Goal: Information Seeking & Learning: Find specific fact

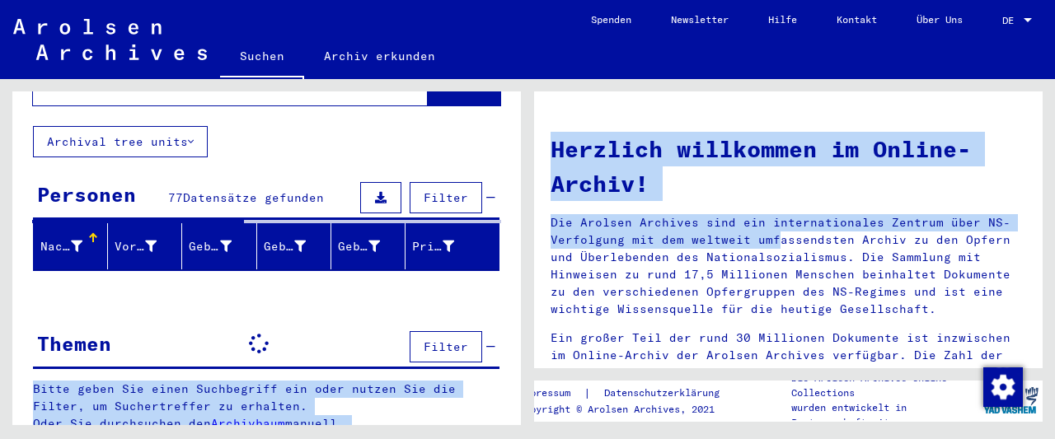
scroll to position [89, 0]
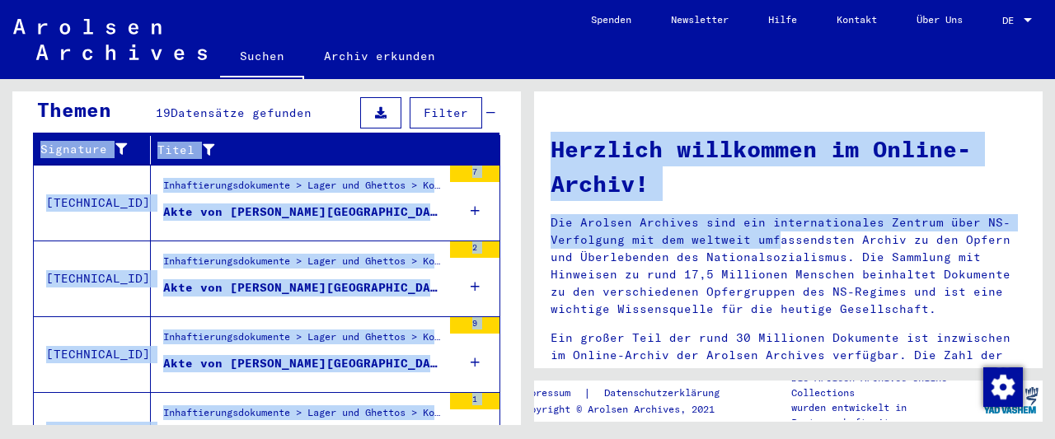
scroll to position [564, 0]
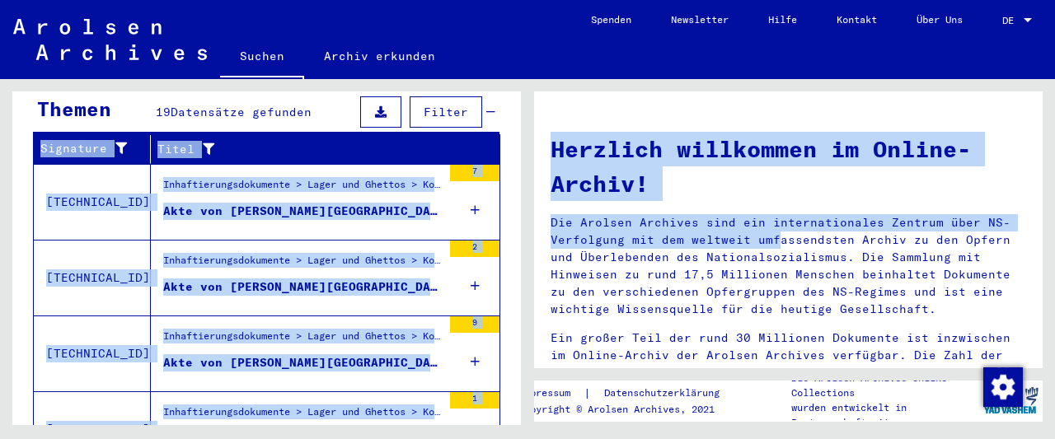
click at [478, 181] on icon at bounding box center [475, 210] width 9 height 58
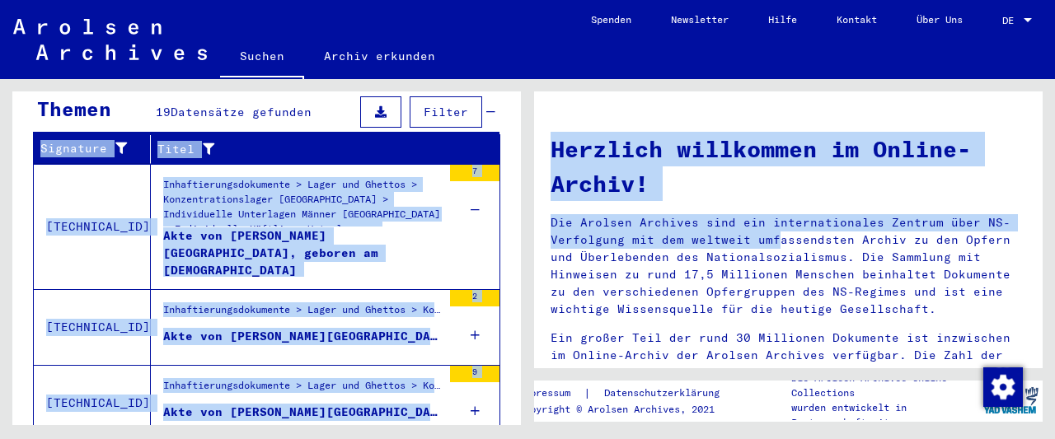
click at [475, 183] on icon at bounding box center [475, 210] width 9 height 58
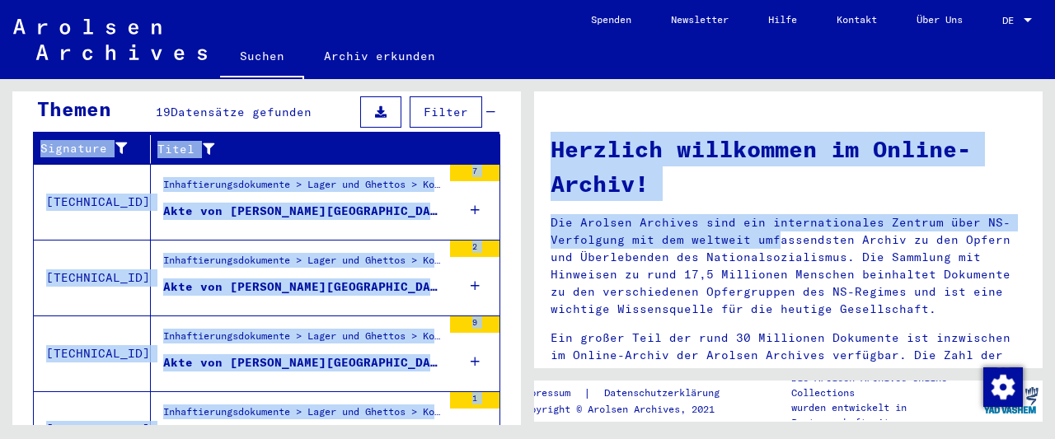
click at [475, 263] on icon at bounding box center [475, 286] width 9 height 58
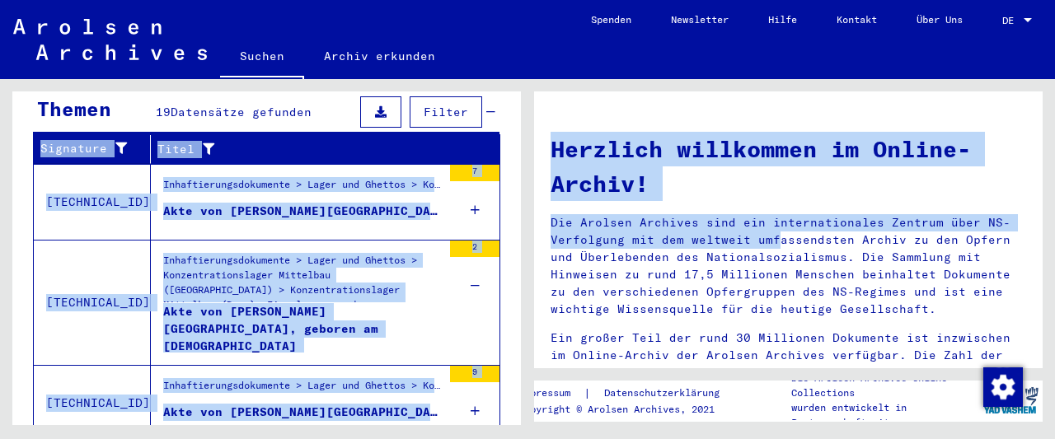
click at [475, 263] on icon at bounding box center [475, 286] width 9 height 58
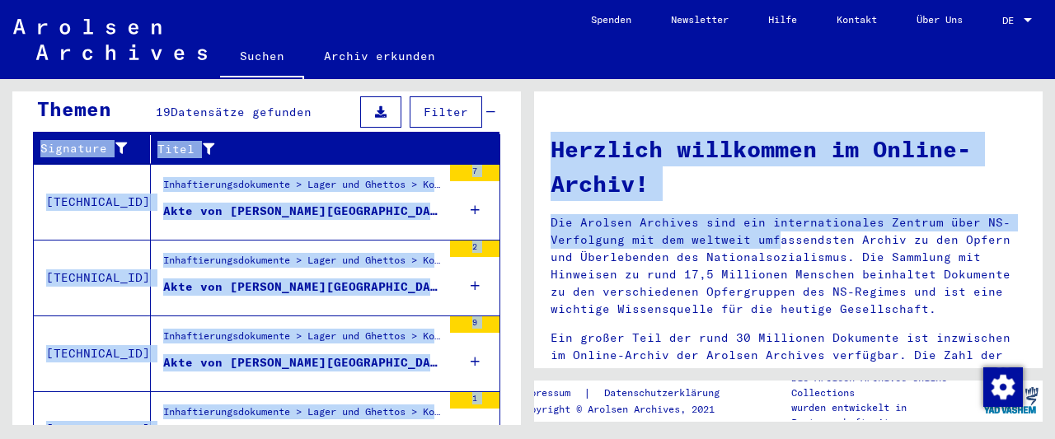
click at [474, 334] on icon at bounding box center [475, 362] width 9 height 58
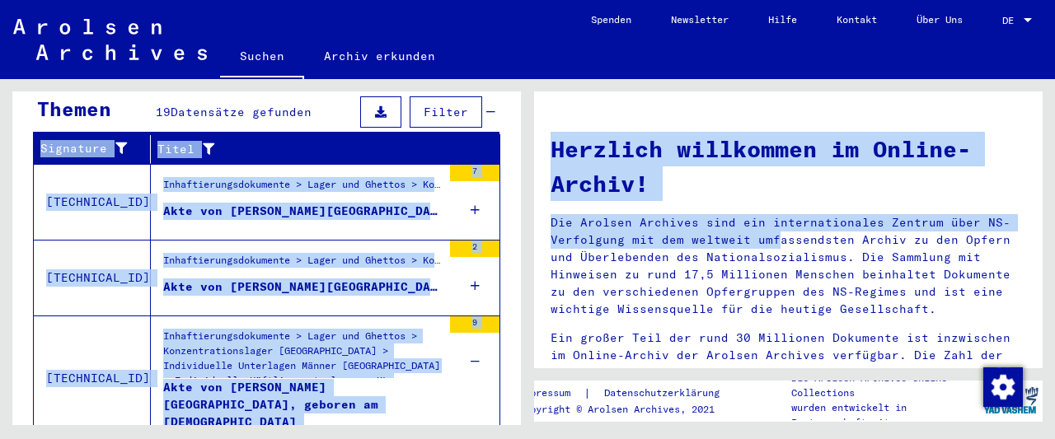
click at [474, 334] on icon at bounding box center [475, 362] width 9 height 58
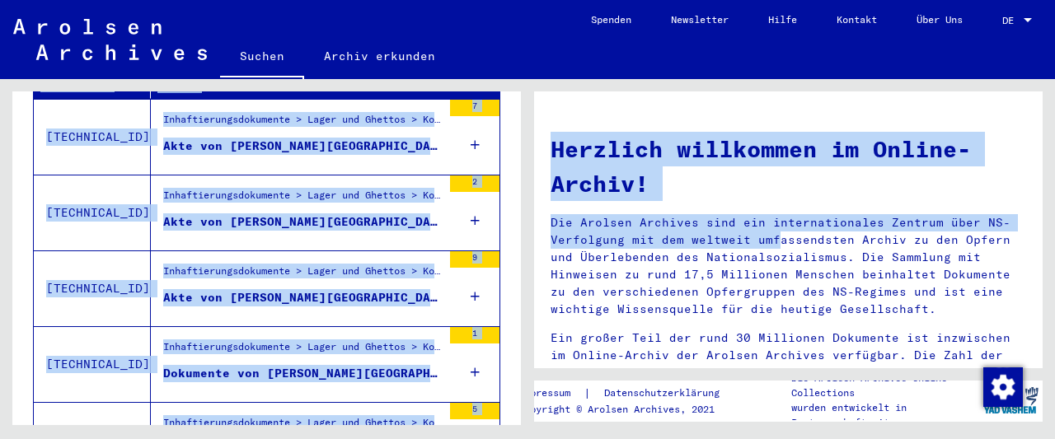
scroll to position [646, 0]
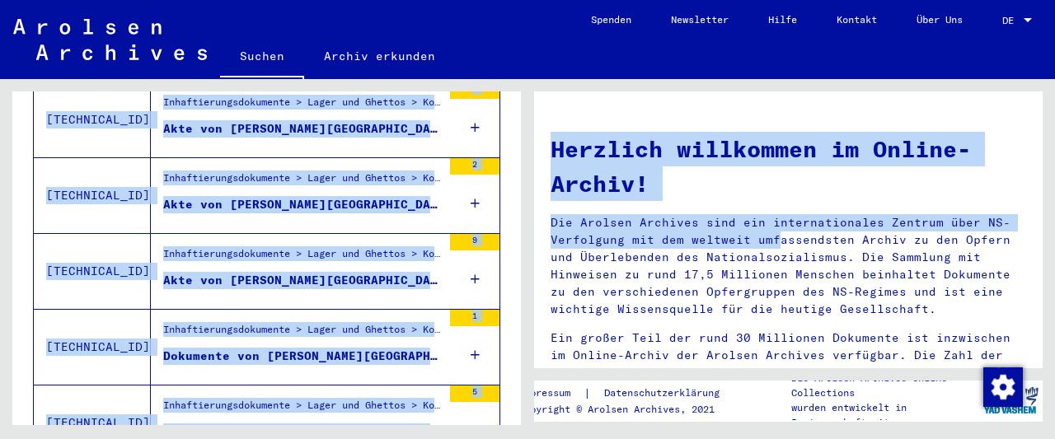
click at [474, 334] on icon at bounding box center [475, 356] width 9 height 58
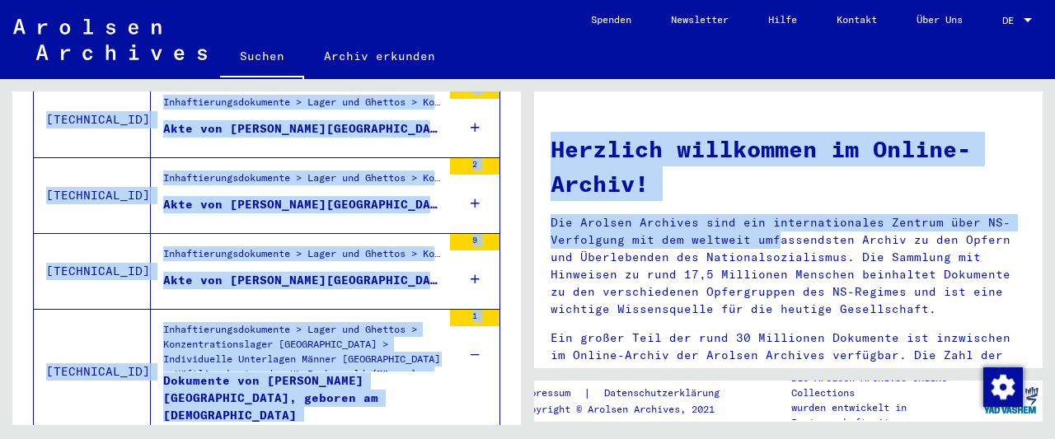
click at [474, 334] on icon at bounding box center [475, 356] width 9 height 58
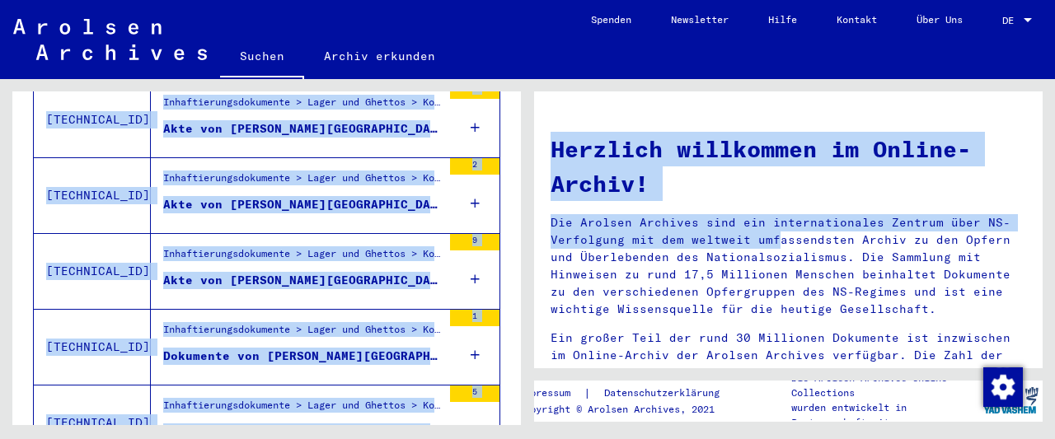
scroll to position [706, 0]
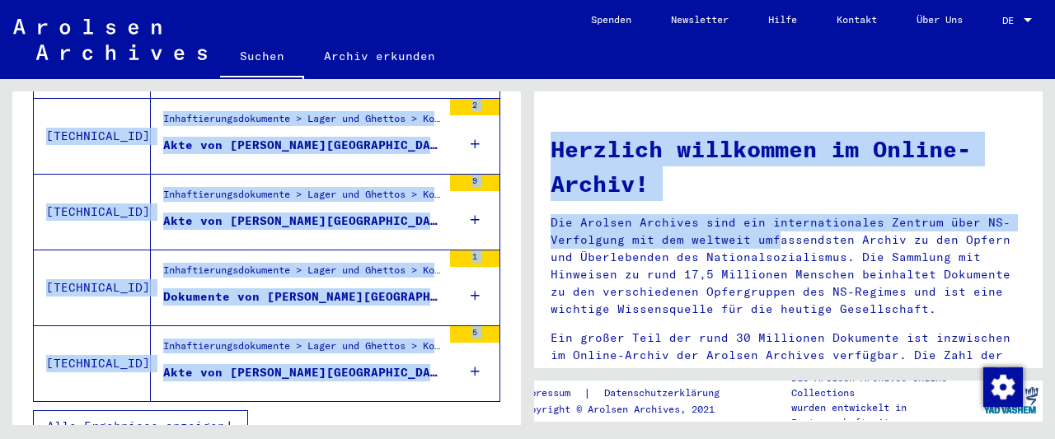
click at [475, 347] on icon at bounding box center [475, 372] width 9 height 58
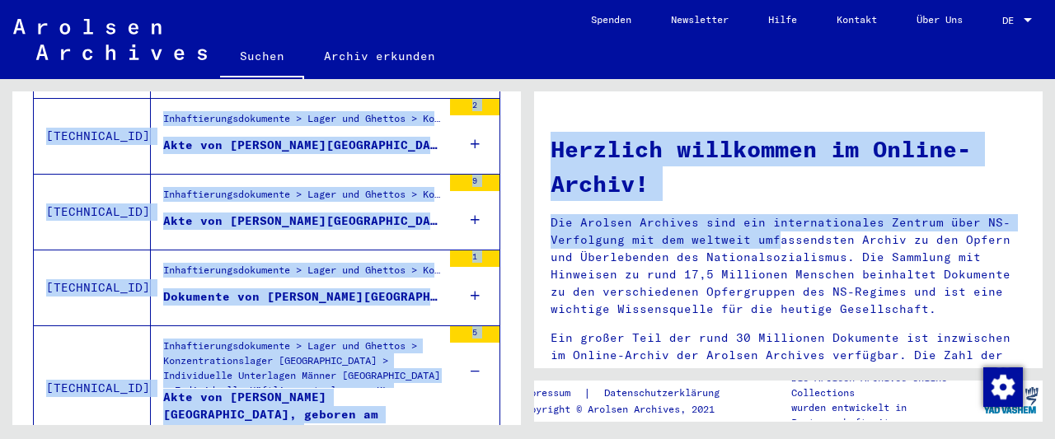
click at [475, 347] on icon at bounding box center [475, 372] width 9 height 58
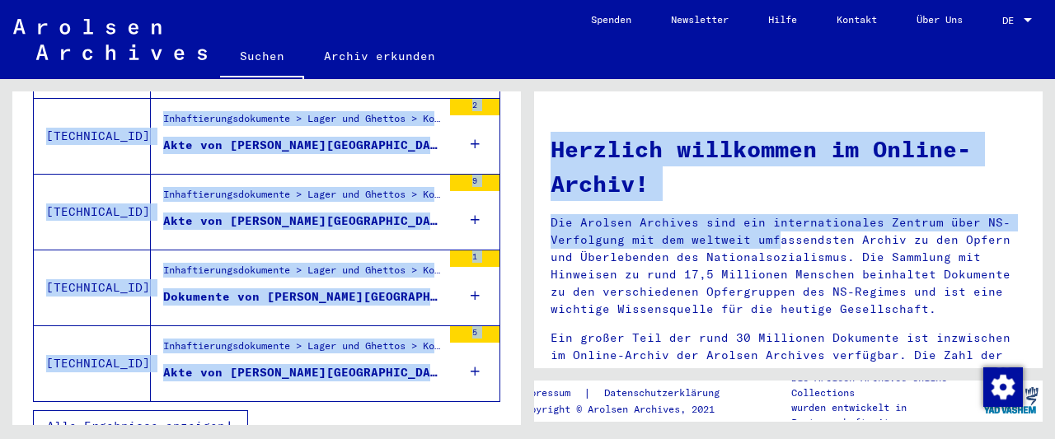
click at [201, 411] on button "Alle Ergebnisse anzeigen" at bounding box center [140, 426] width 215 height 31
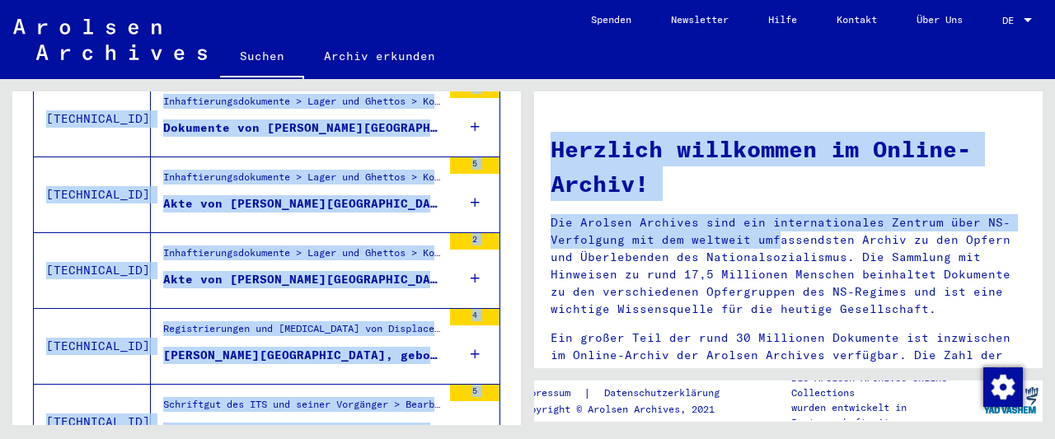
scroll to position [579, 0]
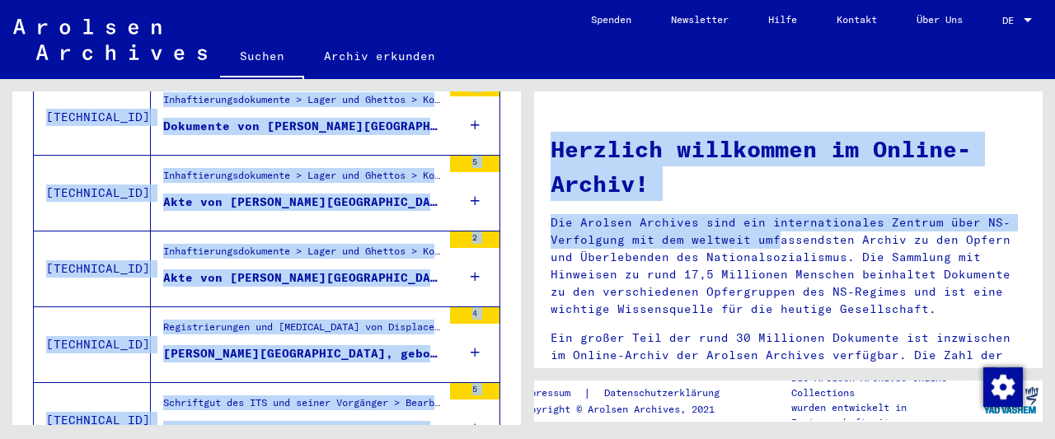
click at [479, 255] on icon at bounding box center [475, 277] width 9 height 58
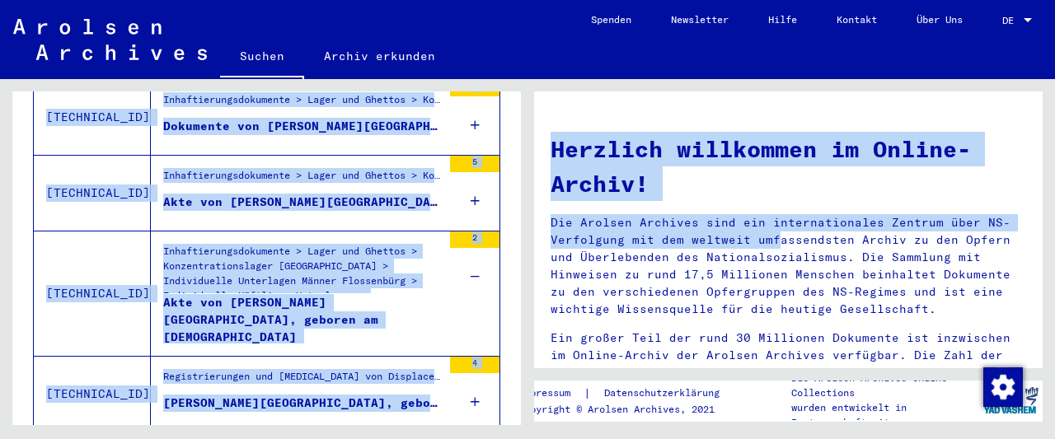
click at [479, 255] on icon at bounding box center [475, 277] width 9 height 58
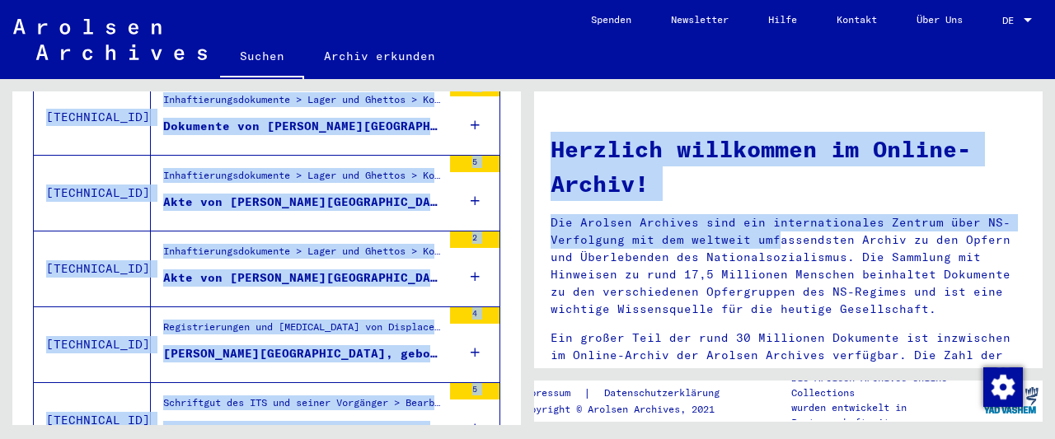
click at [477, 337] on icon at bounding box center [475, 353] width 9 height 58
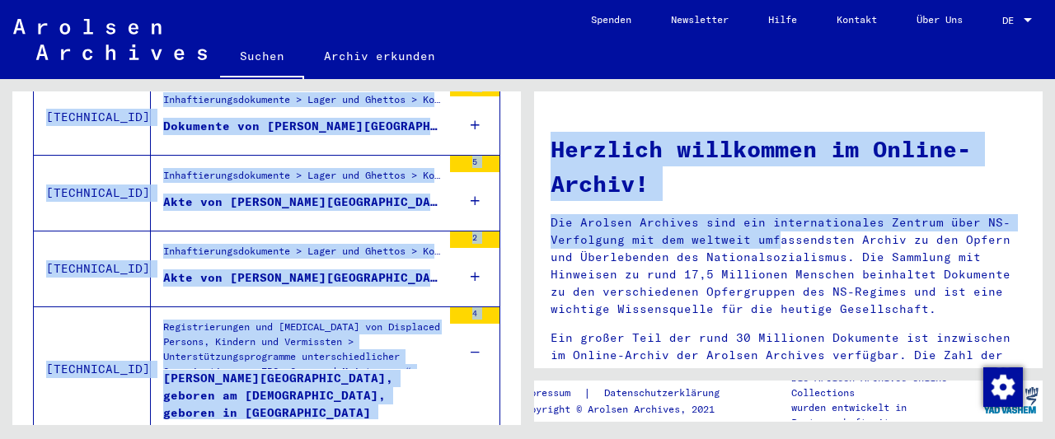
click at [477, 337] on icon at bounding box center [475, 353] width 9 height 58
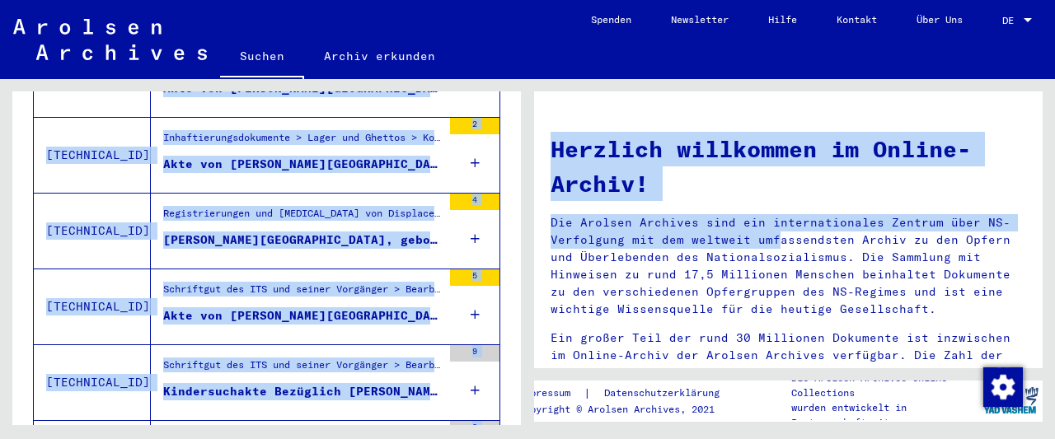
scroll to position [693, 0]
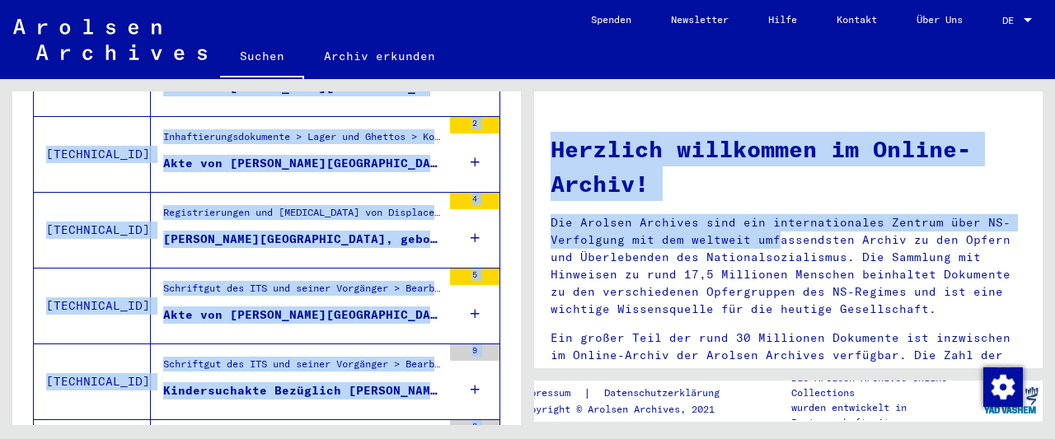
click at [477, 292] on icon at bounding box center [475, 314] width 9 height 58
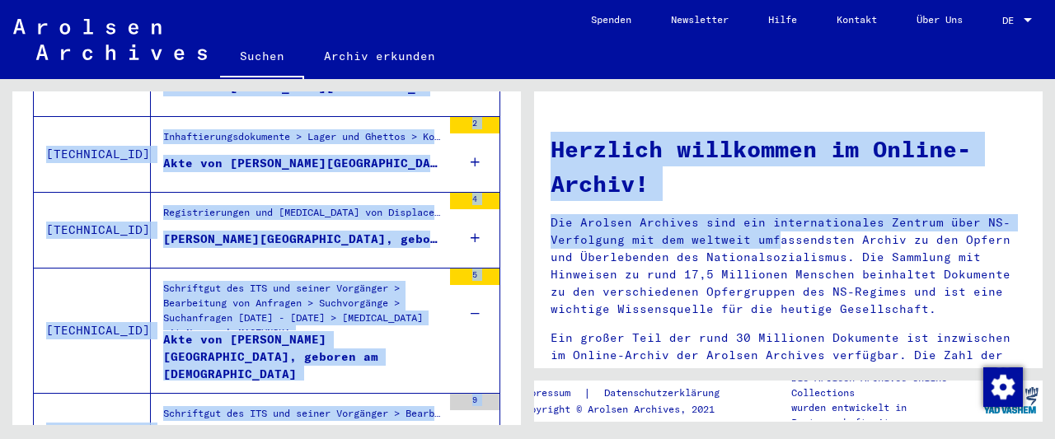
click at [477, 292] on icon at bounding box center [475, 314] width 9 height 58
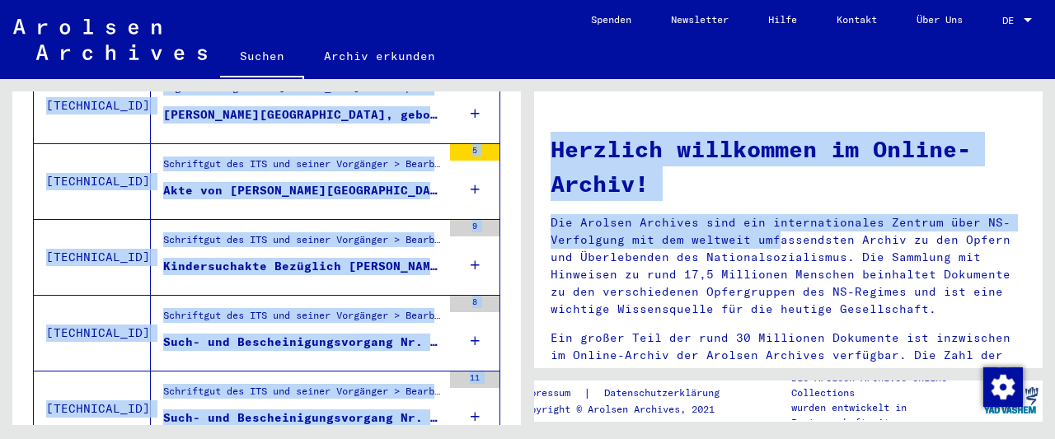
scroll to position [819, 0]
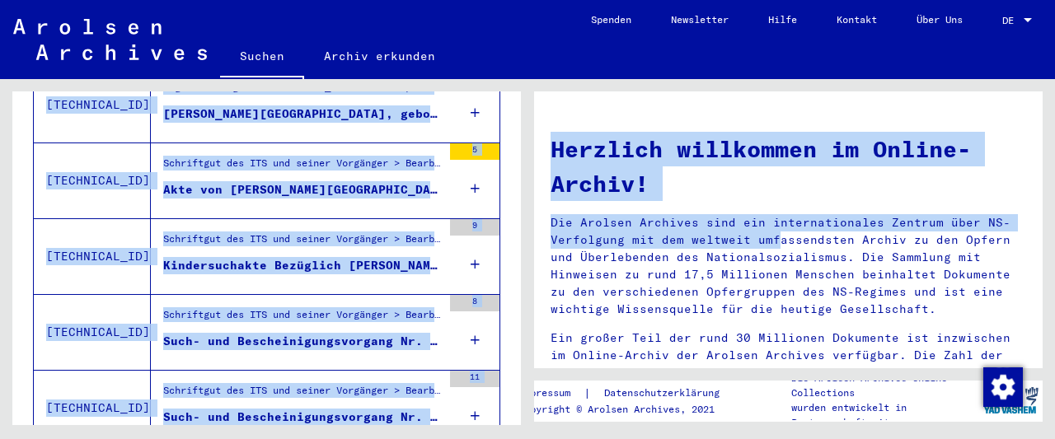
click at [472, 242] on icon at bounding box center [475, 265] width 9 height 58
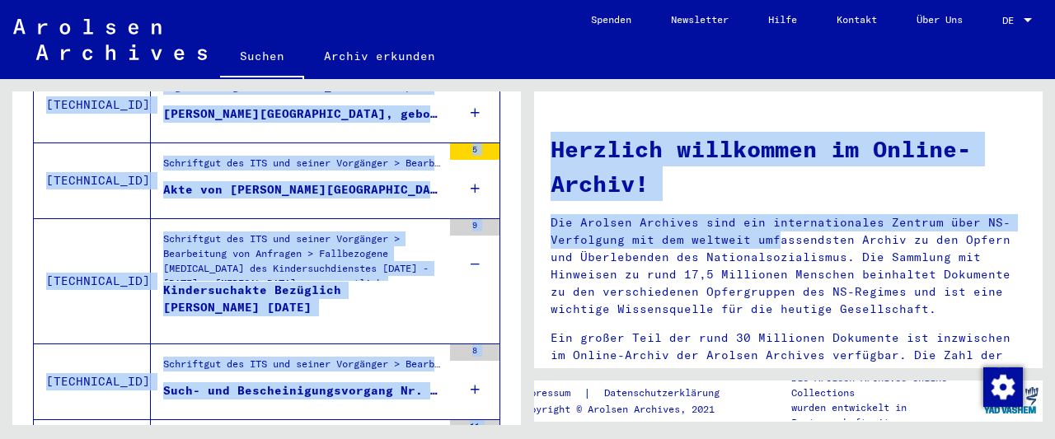
click at [472, 242] on icon at bounding box center [475, 265] width 9 height 58
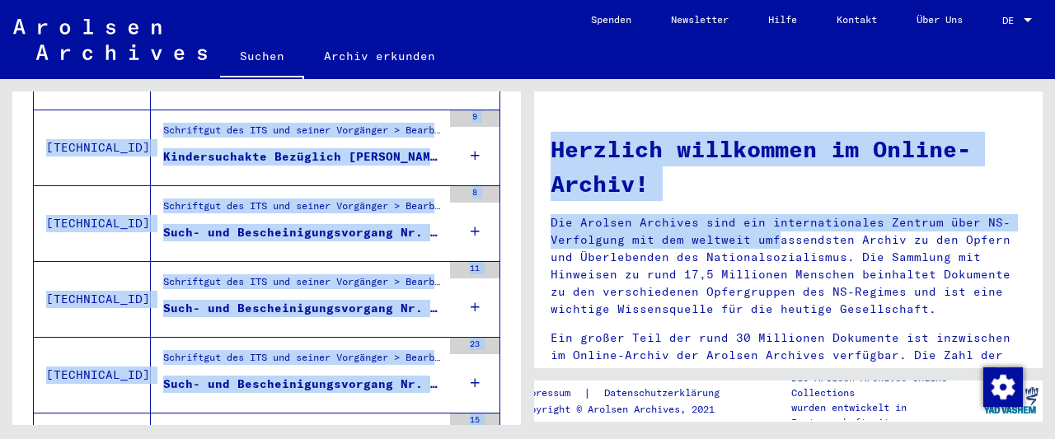
scroll to position [928, 0]
click at [474, 202] on icon at bounding box center [475, 231] width 9 height 58
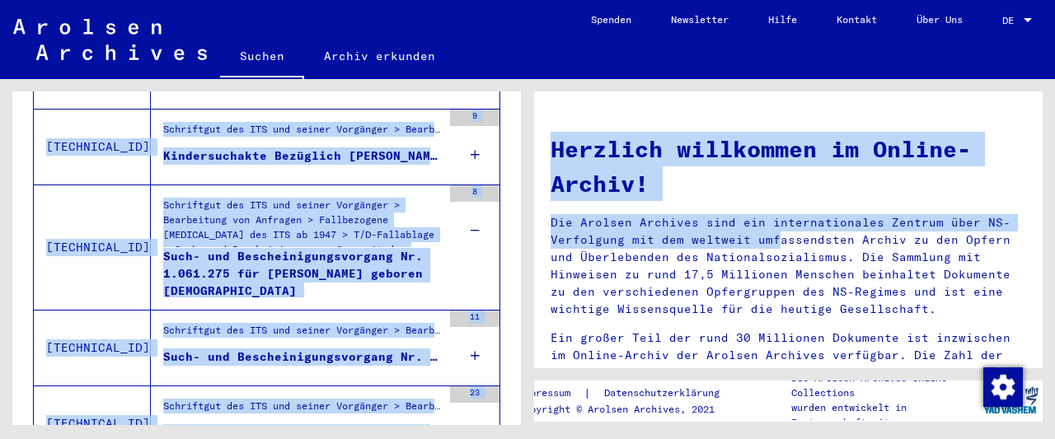
click at [474, 202] on icon at bounding box center [475, 231] width 9 height 58
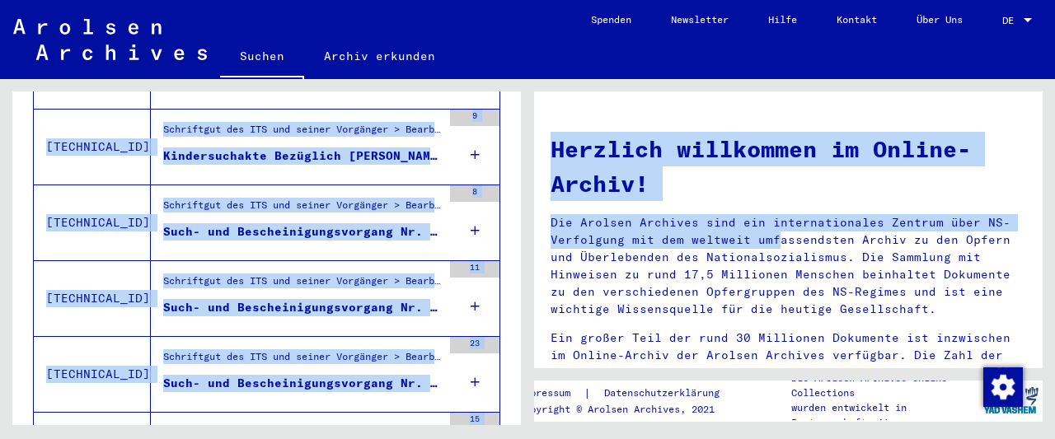
click at [479, 284] on icon at bounding box center [475, 307] width 9 height 58
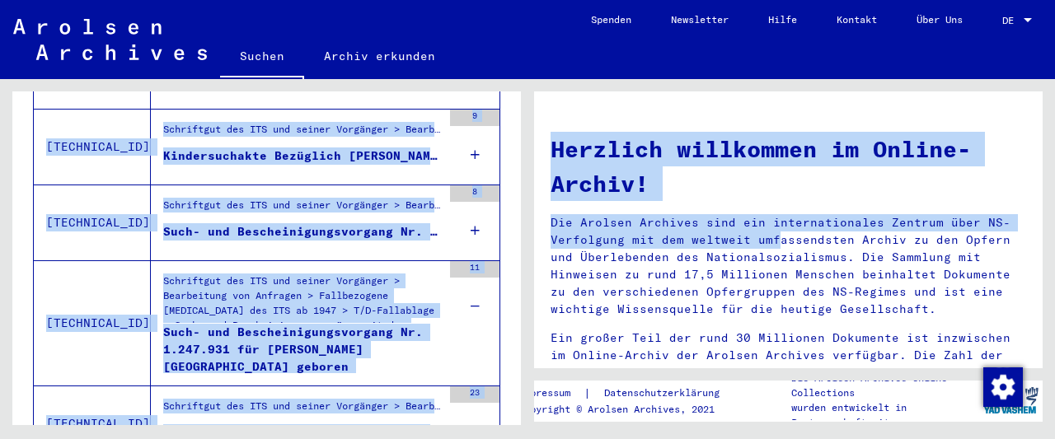
click at [479, 284] on icon at bounding box center [475, 307] width 9 height 58
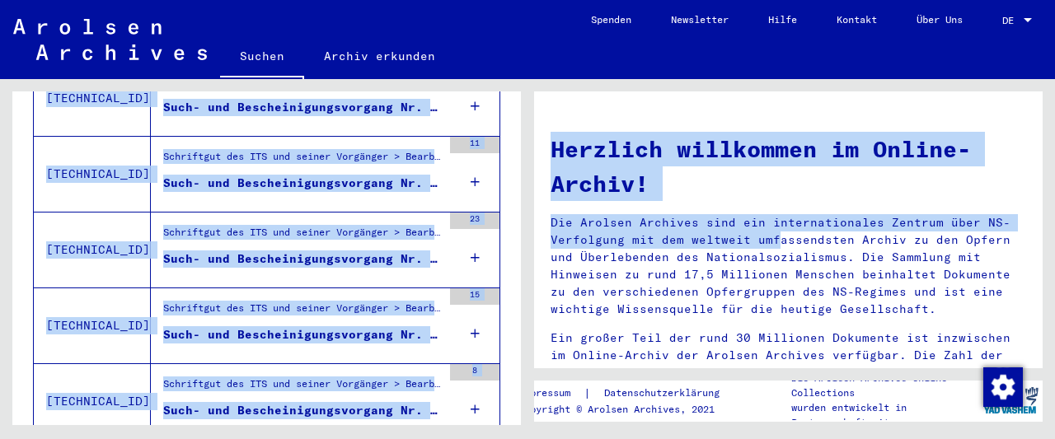
scroll to position [1061, 0]
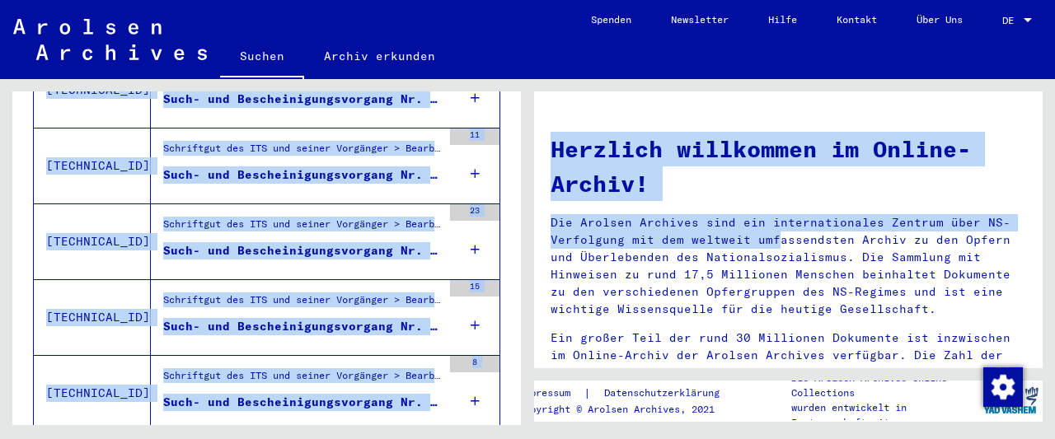
click at [476, 224] on icon at bounding box center [475, 250] width 9 height 58
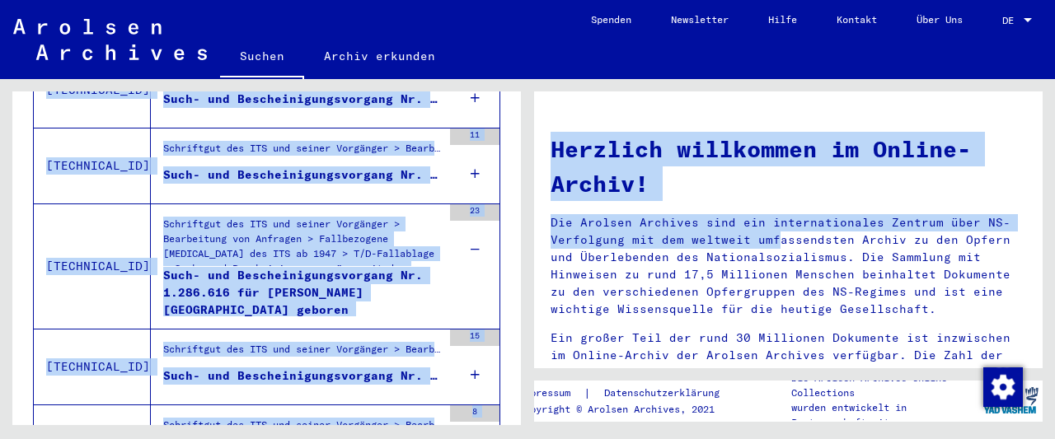
click at [476, 224] on icon at bounding box center [475, 250] width 9 height 58
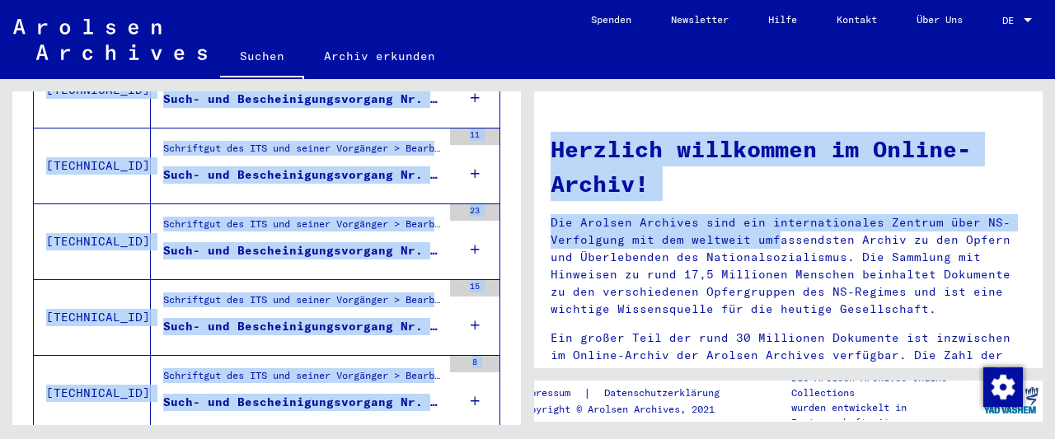
click at [477, 304] on icon at bounding box center [475, 326] width 9 height 58
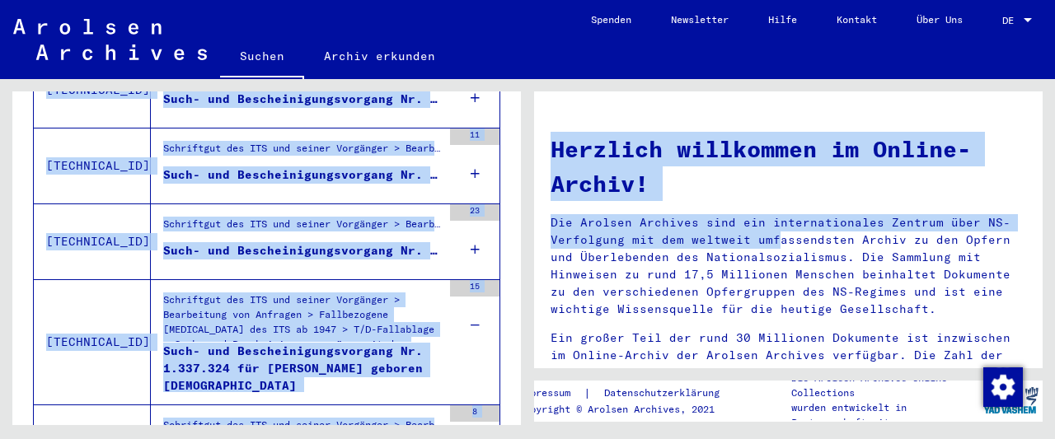
click at [477, 304] on icon at bounding box center [475, 326] width 9 height 58
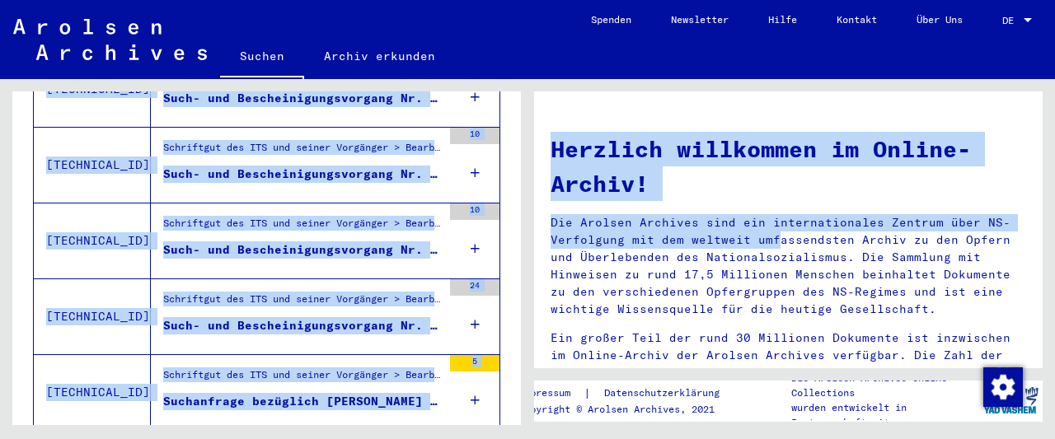
scroll to position [1516, 0]
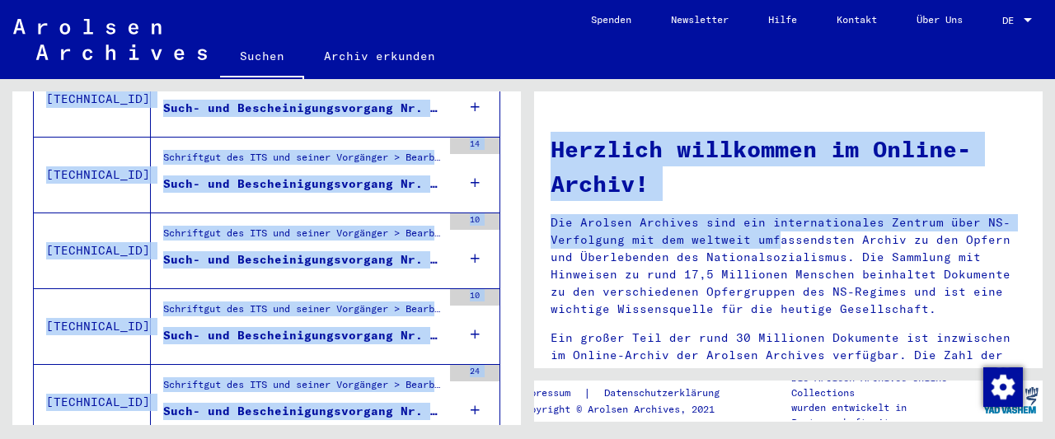
click at [477, 306] on icon at bounding box center [475, 335] width 9 height 58
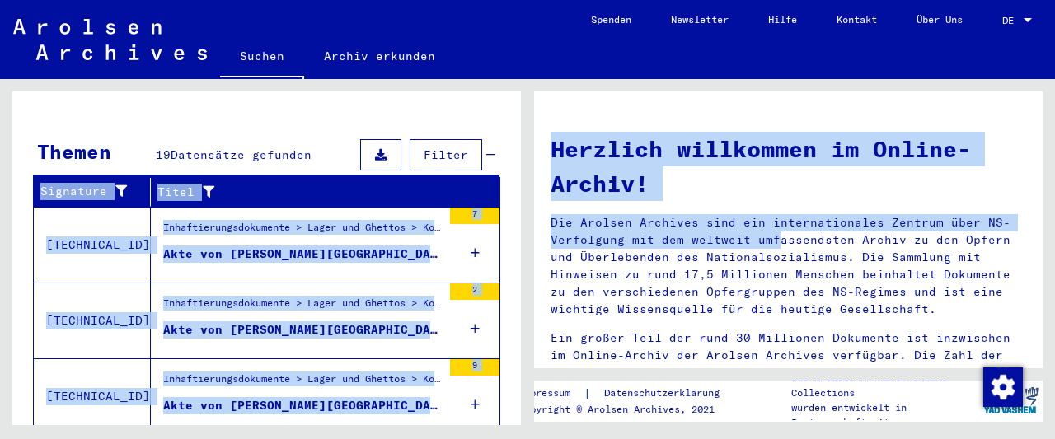
scroll to position [226, 0]
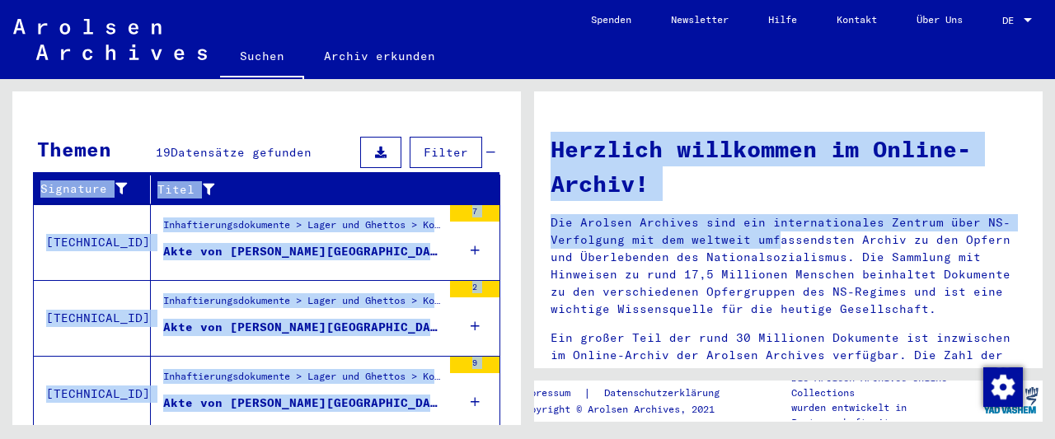
click at [451, 145] on span "Filter" at bounding box center [446, 152] width 45 height 15
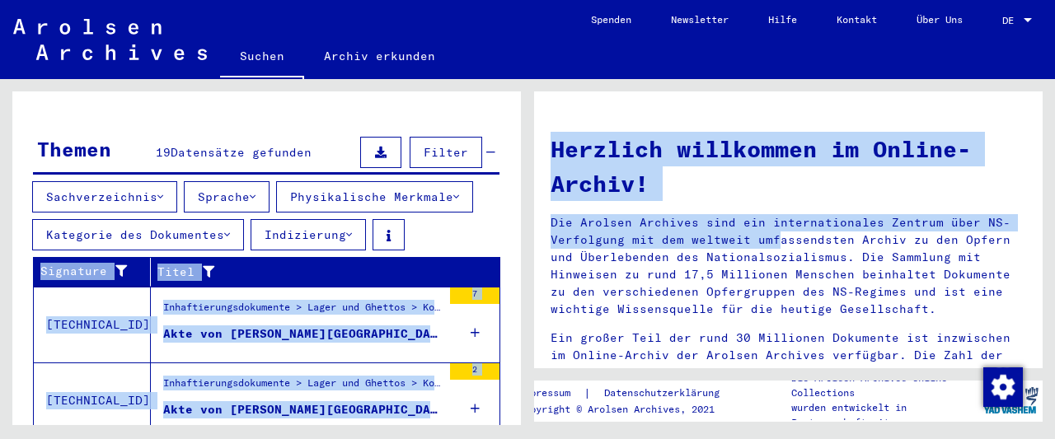
click at [163, 191] on icon at bounding box center [160, 197] width 6 height 12
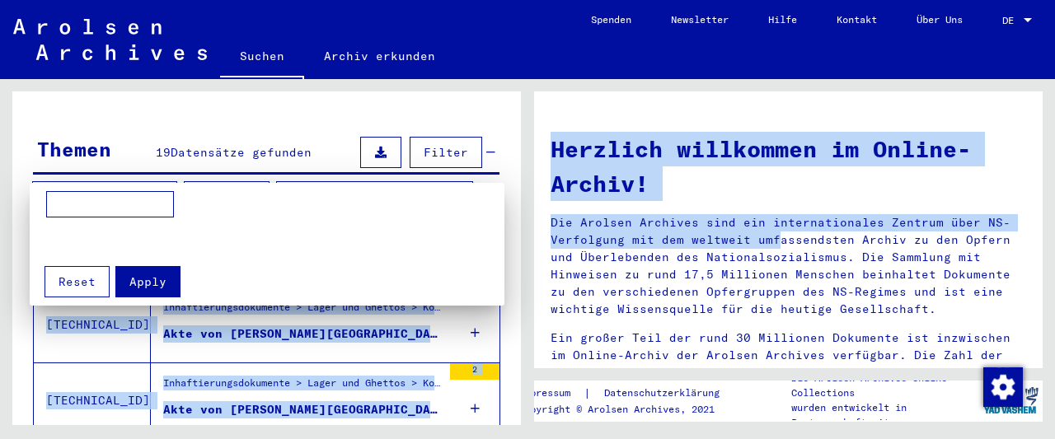
click at [164, 178] on div at bounding box center [527, 219] width 1055 height 439
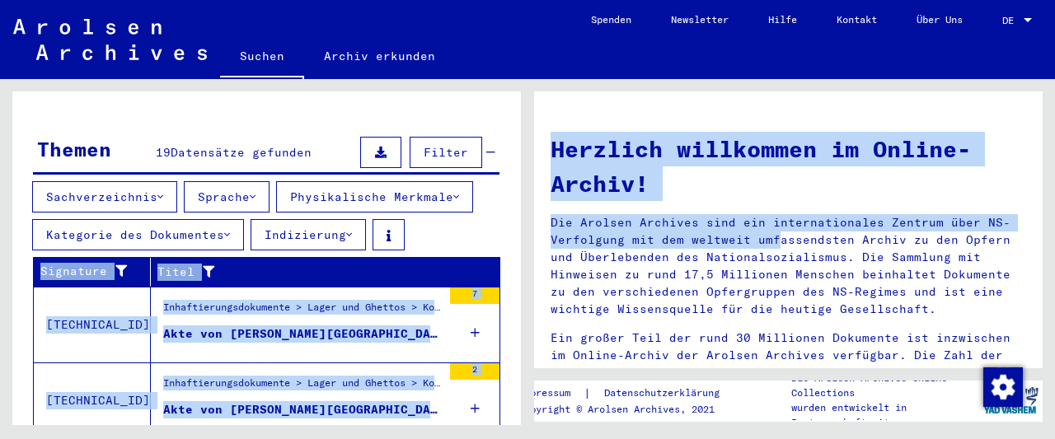
click at [256, 191] on icon at bounding box center [253, 197] width 6 height 12
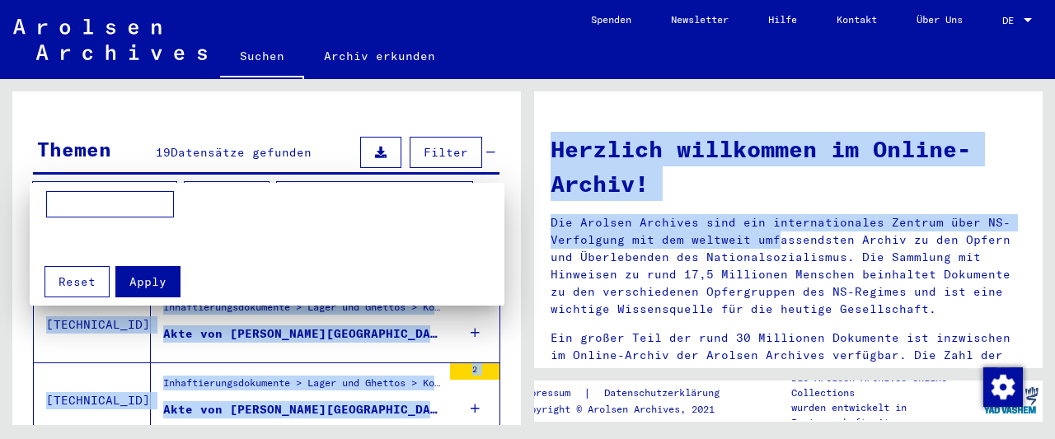
click at [263, 178] on div at bounding box center [527, 219] width 1055 height 439
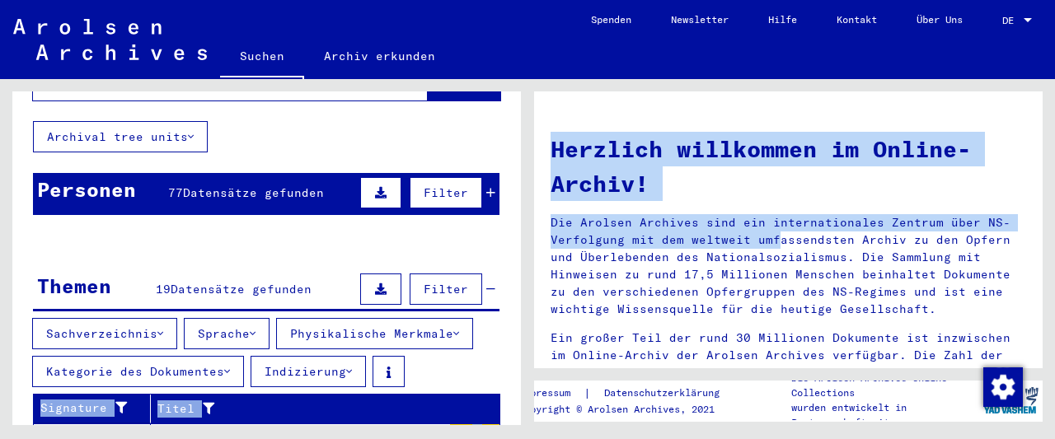
scroll to position [0, 0]
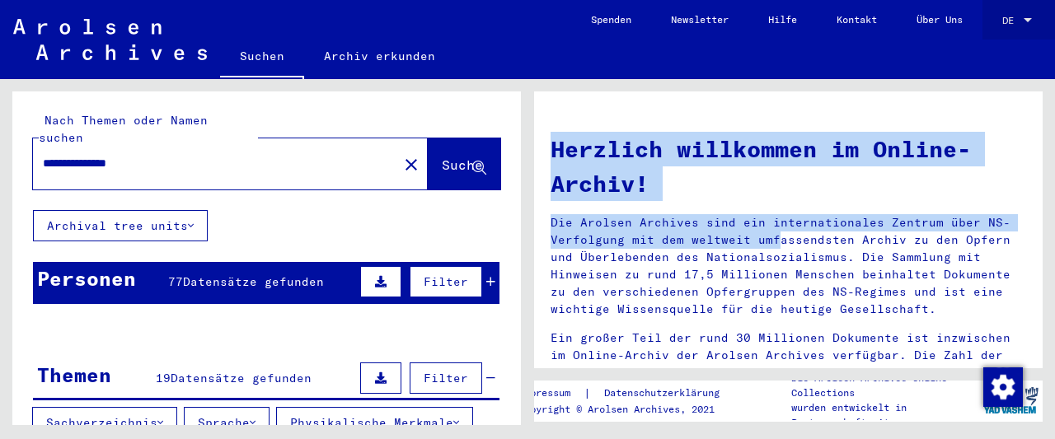
click at [1030, 16] on div at bounding box center [1028, 21] width 15 height 12
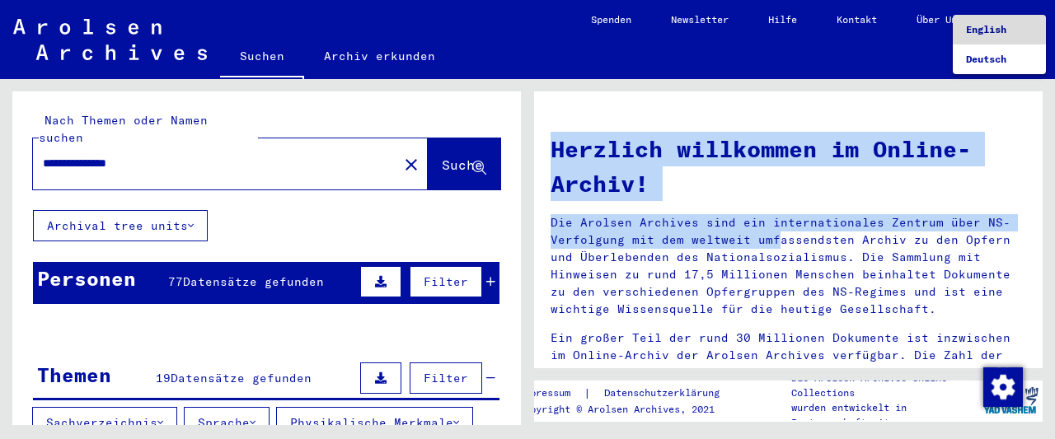
click at [1030, 16] on span "English" at bounding box center [999, 30] width 67 height 30
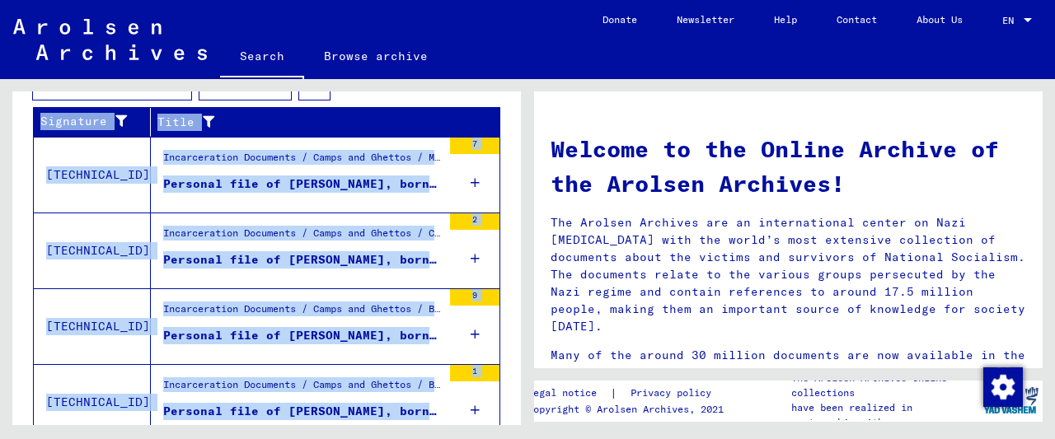
scroll to position [492, 0]
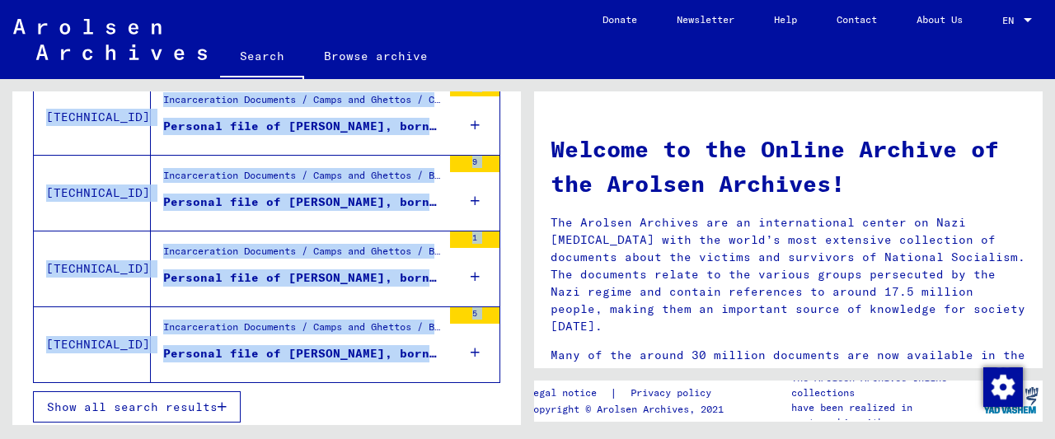
click at [478, 345] on icon at bounding box center [475, 353] width 9 height 58
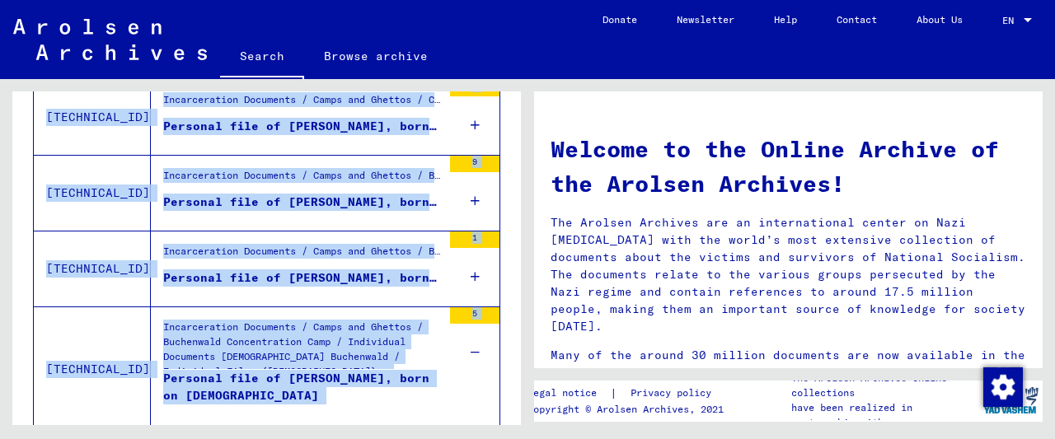
click at [478, 345] on icon at bounding box center [475, 353] width 9 height 58
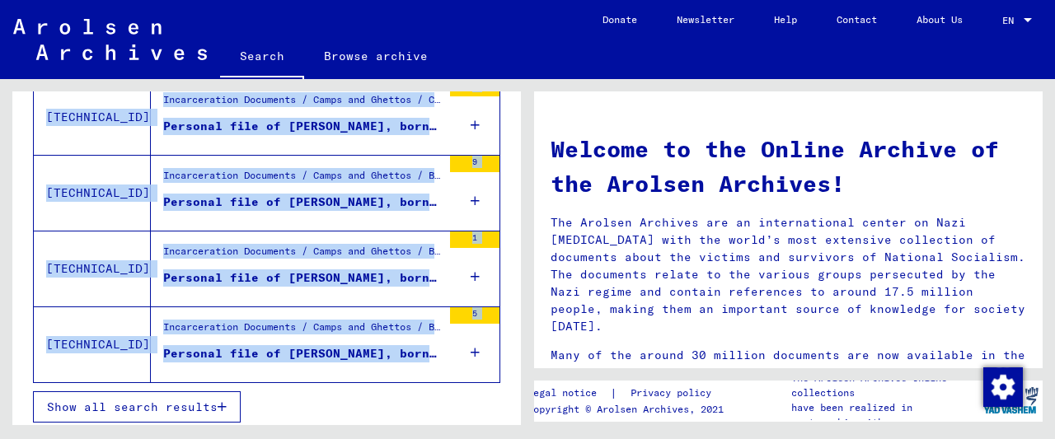
click at [205, 401] on span "Show all search results" at bounding box center [132, 407] width 171 height 15
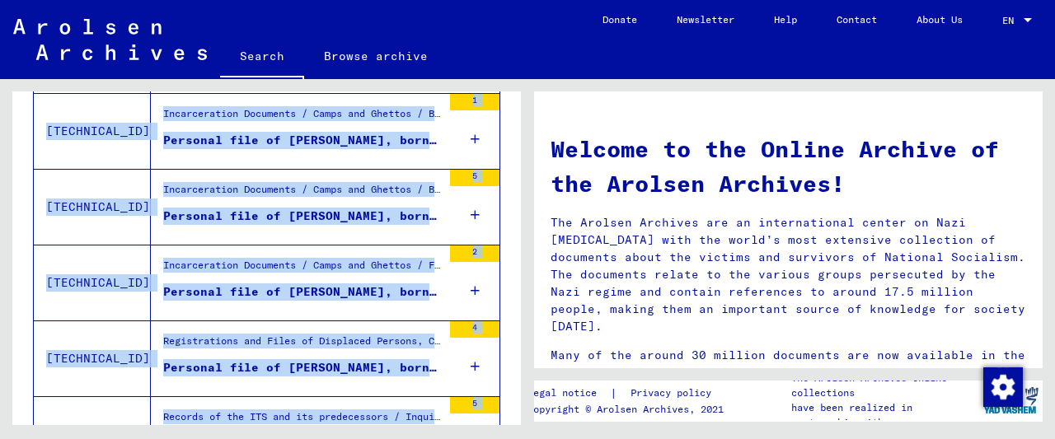
scroll to position [631, 0]
click at [477, 286] on icon at bounding box center [475, 290] width 9 height 58
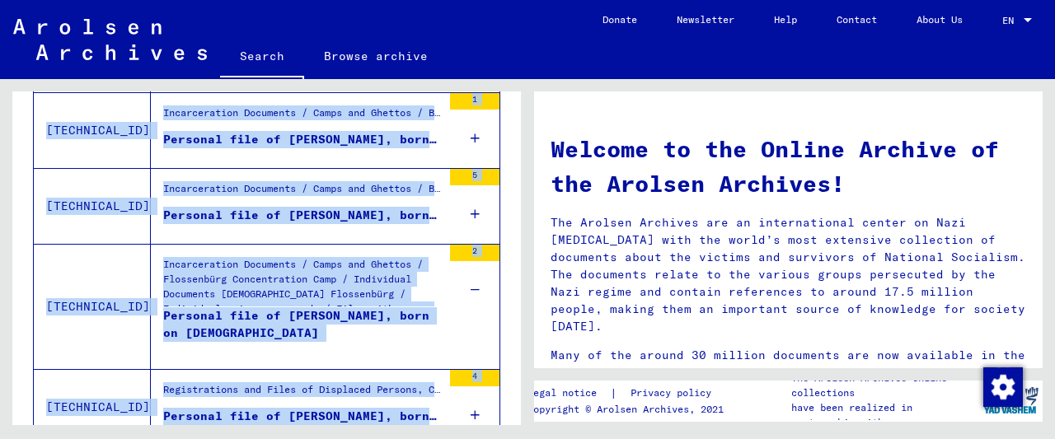
click at [477, 286] on icon at bounding box center [475, 290] width 9 height 58
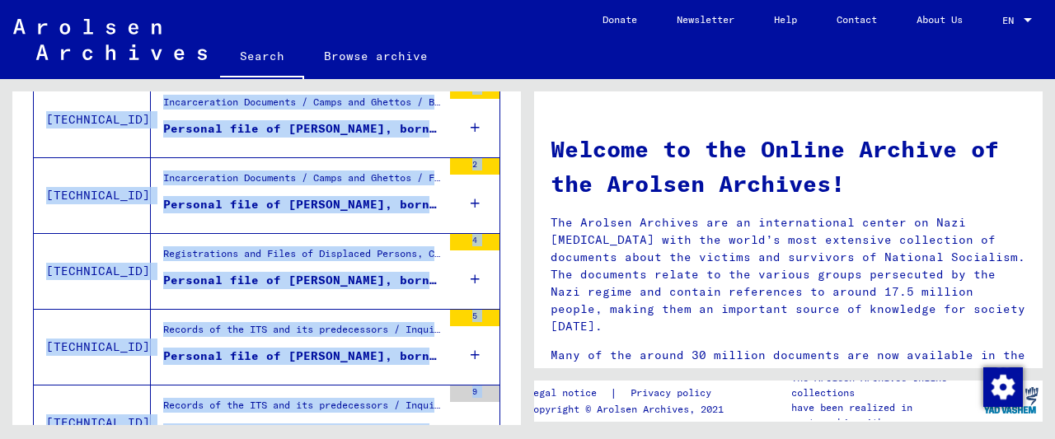
scroll to position [720, 0]
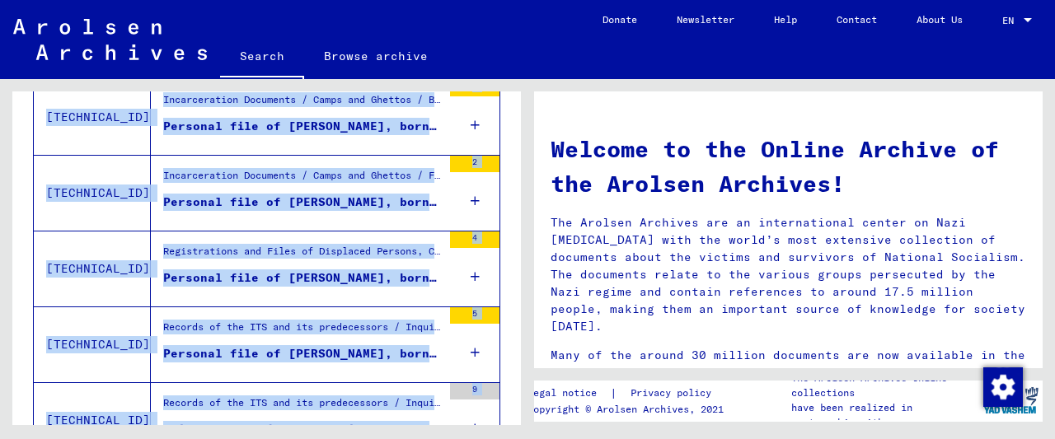
click at [475, 266] on icon at bounding box center [475, 277] width 9 height 58
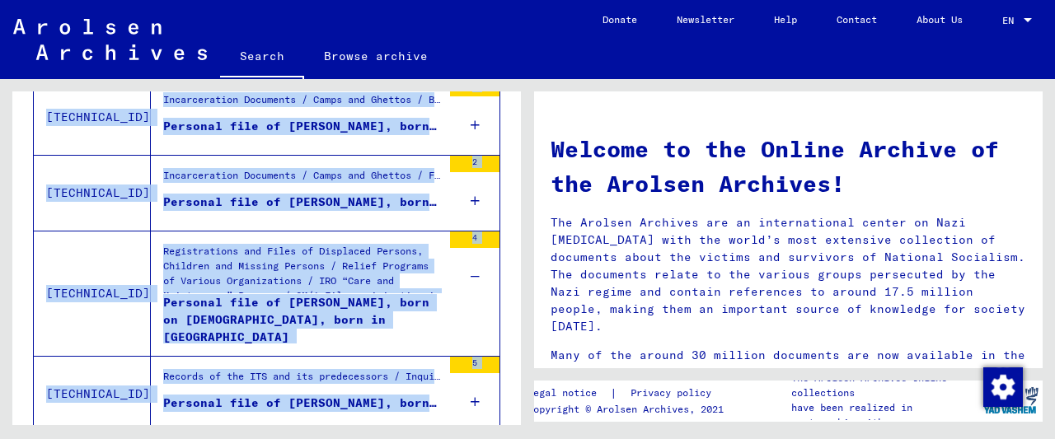
click at [475, 266] on icon at bounding box center [475, 277] width 9 height 58
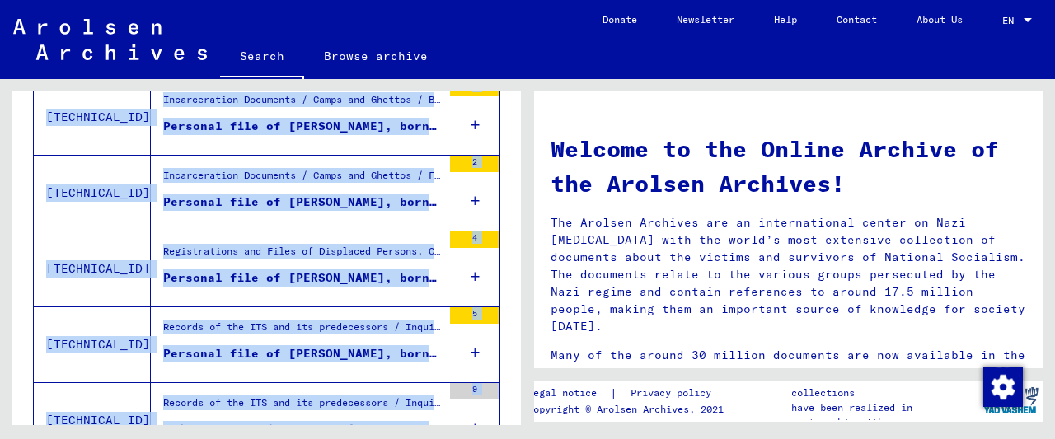
click at [476, 347] on icon at bounding box center [475, 353] width 9 height 58
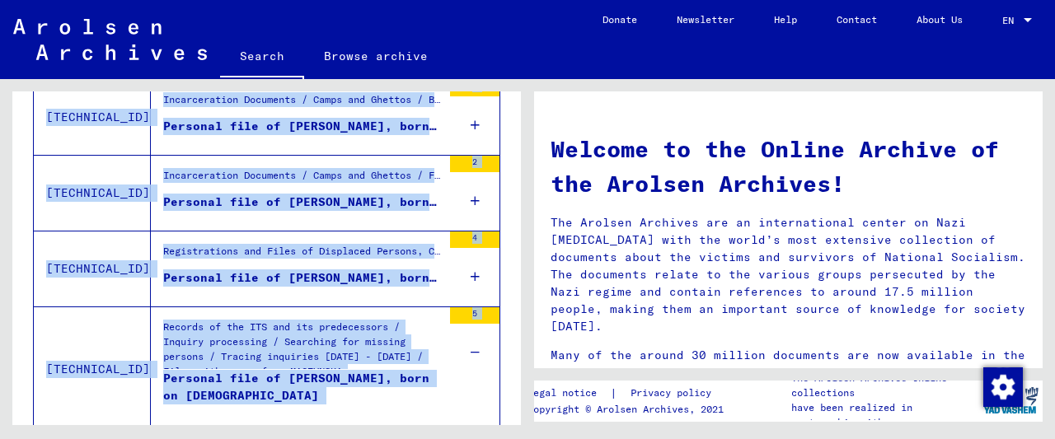
click at [476, 347] on icon at bounding box center [475, 353] width 9 height 58
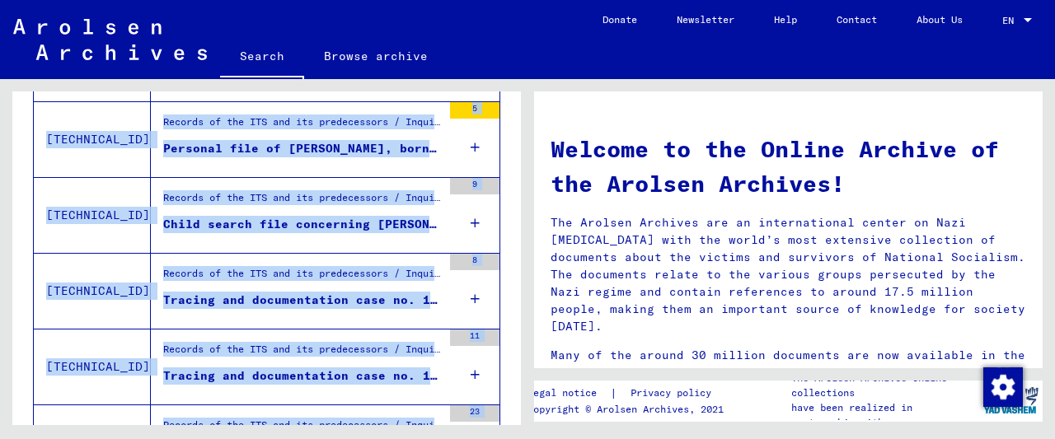
scroll to position [925, 0]
click at [478, 216] on icon at bounding box center [475, 224] width 9 height 58
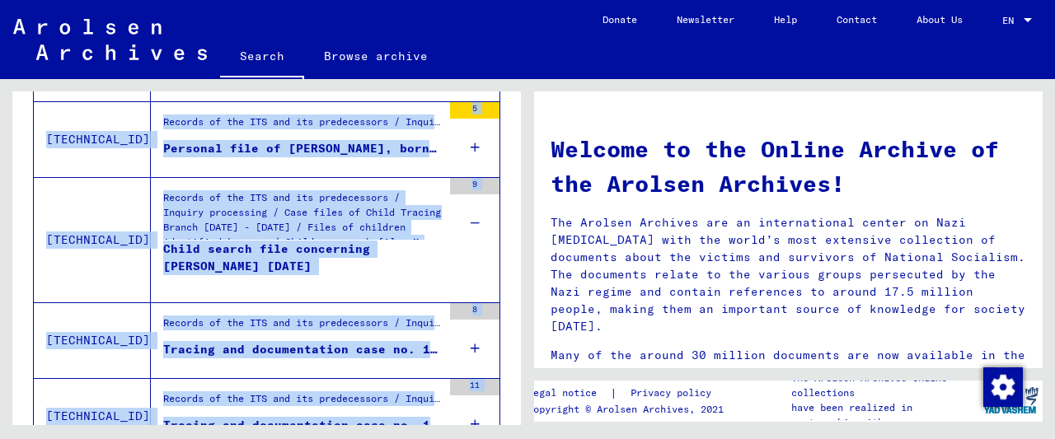
click at [478, 216] on icon at bounding box center [475, 224] width 9 height 58
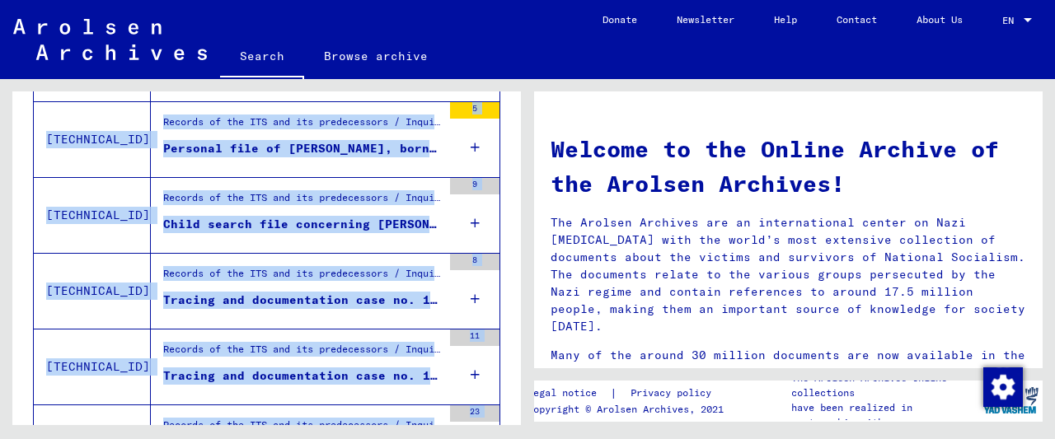
click at [478, 292] on icon at bounding box center [475, 299] width 9 height 58
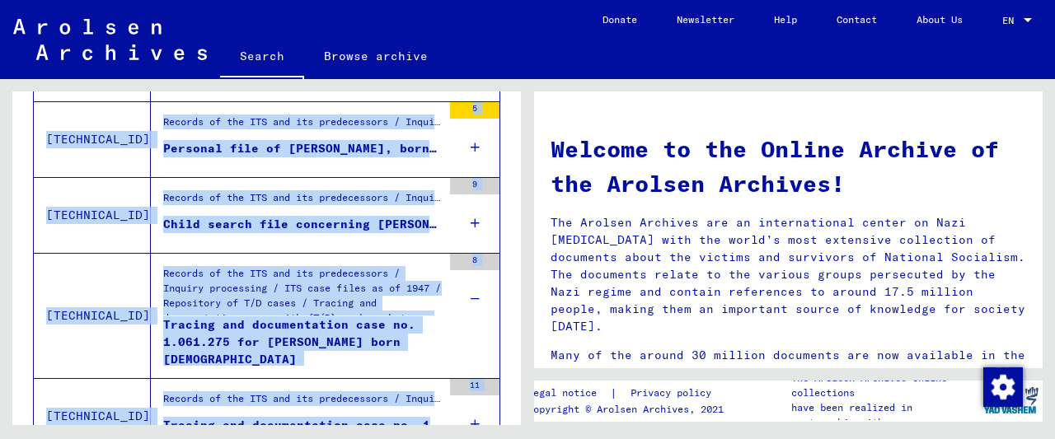
click at [478, 292] on icon at bounding box center [475, 299] width 9 height 58
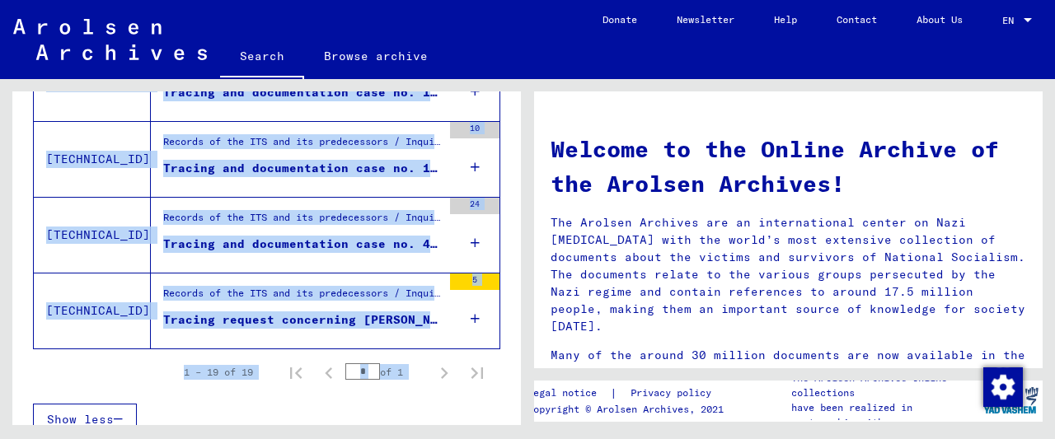
scroll to position [1596, 0]
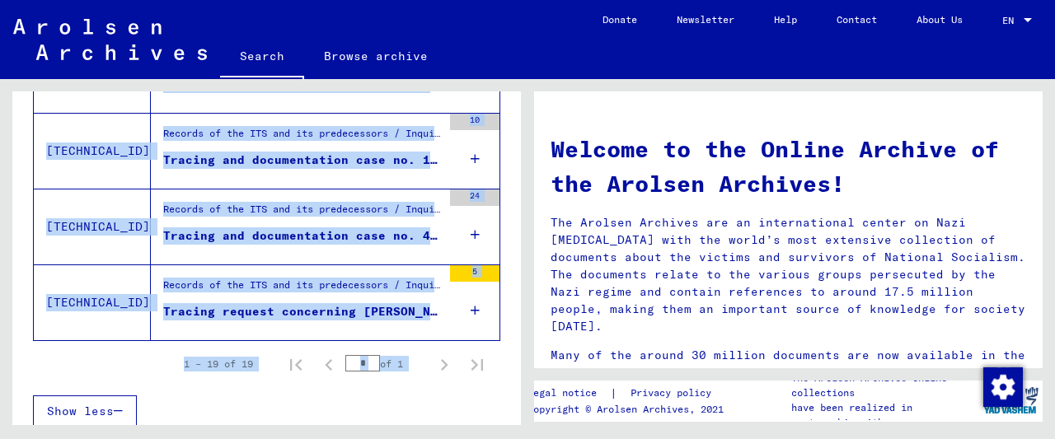
click at [474, 297] on icon at bounding box center [475, 311] width 9 height 58
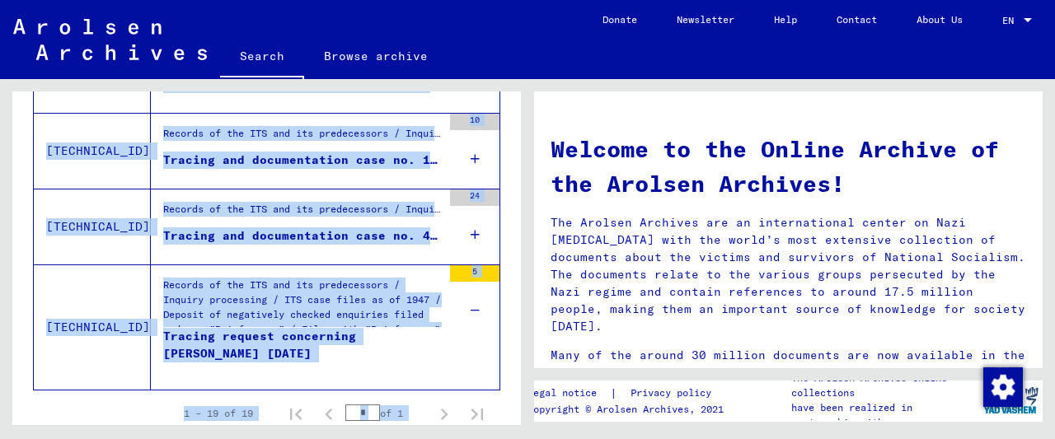
click at [474, 297] on icon at bounding box center [475, 311] width 9 height 58
